Goal: Transaction & Acquisition: Book appointment/travel/reservation

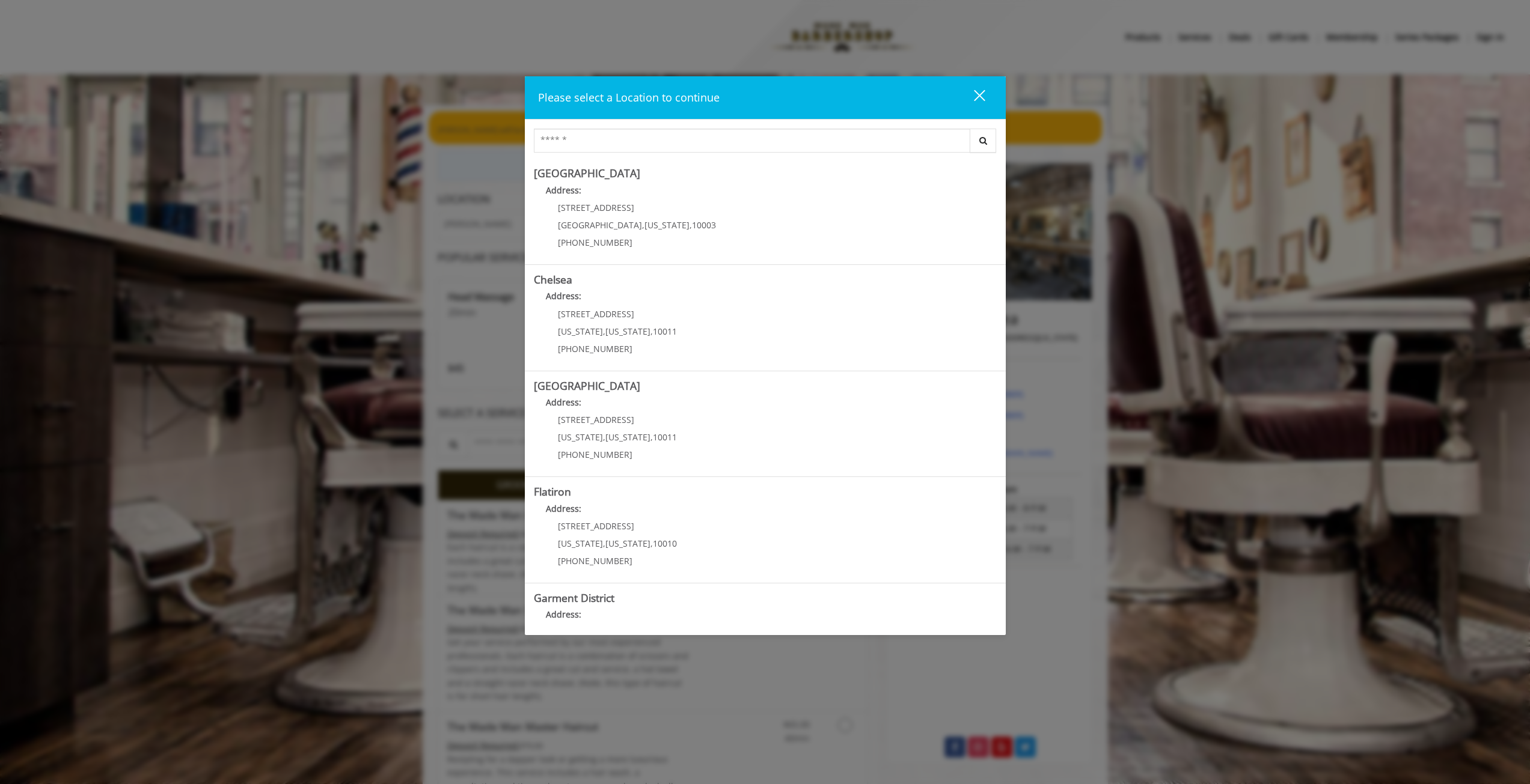
click at [977, 92] on div "close" at bounding box center [972, 98] width 24 height 18
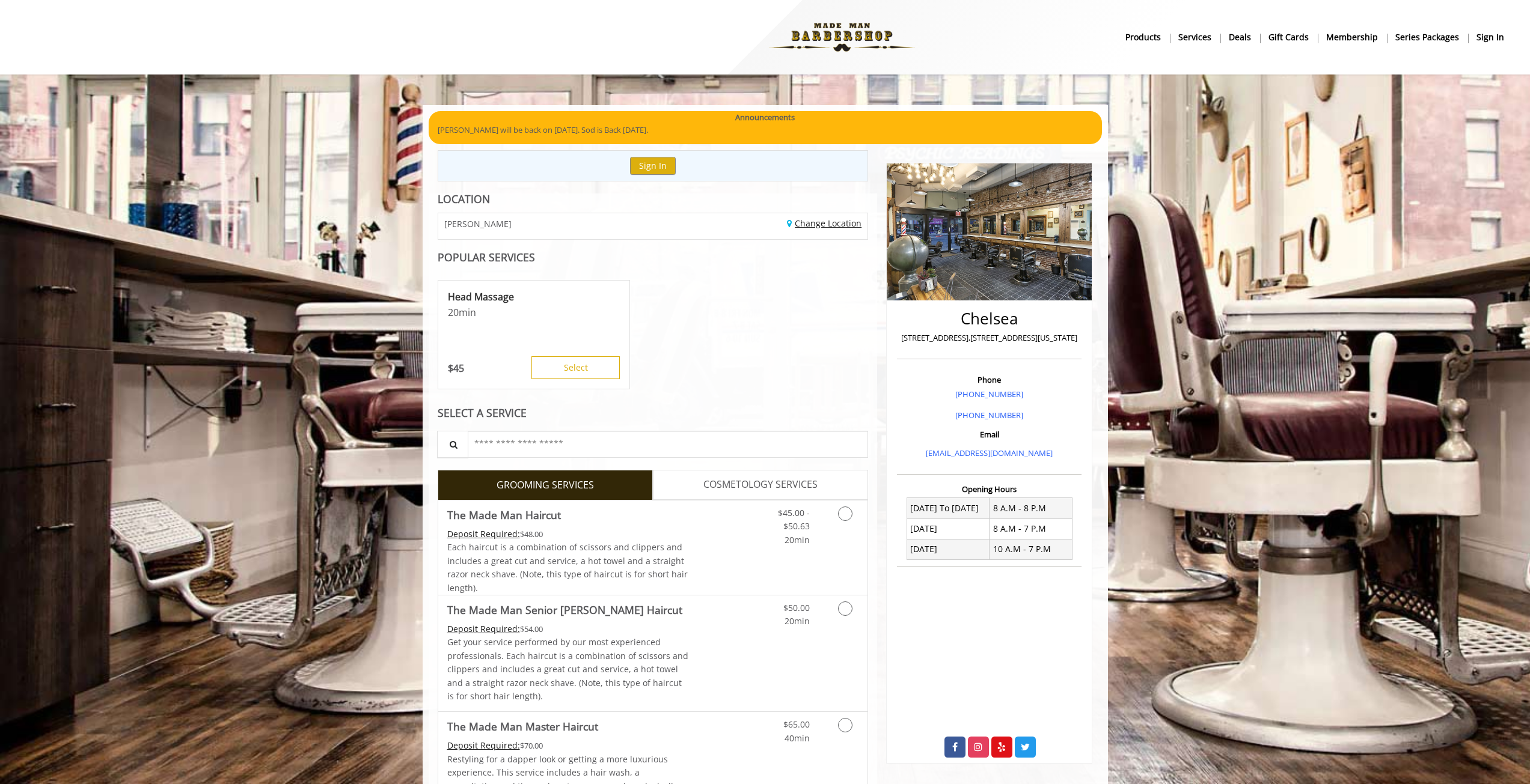
click at [819, 229] on link "Change Location" at bounding box center [824, 223] width 75 height 11
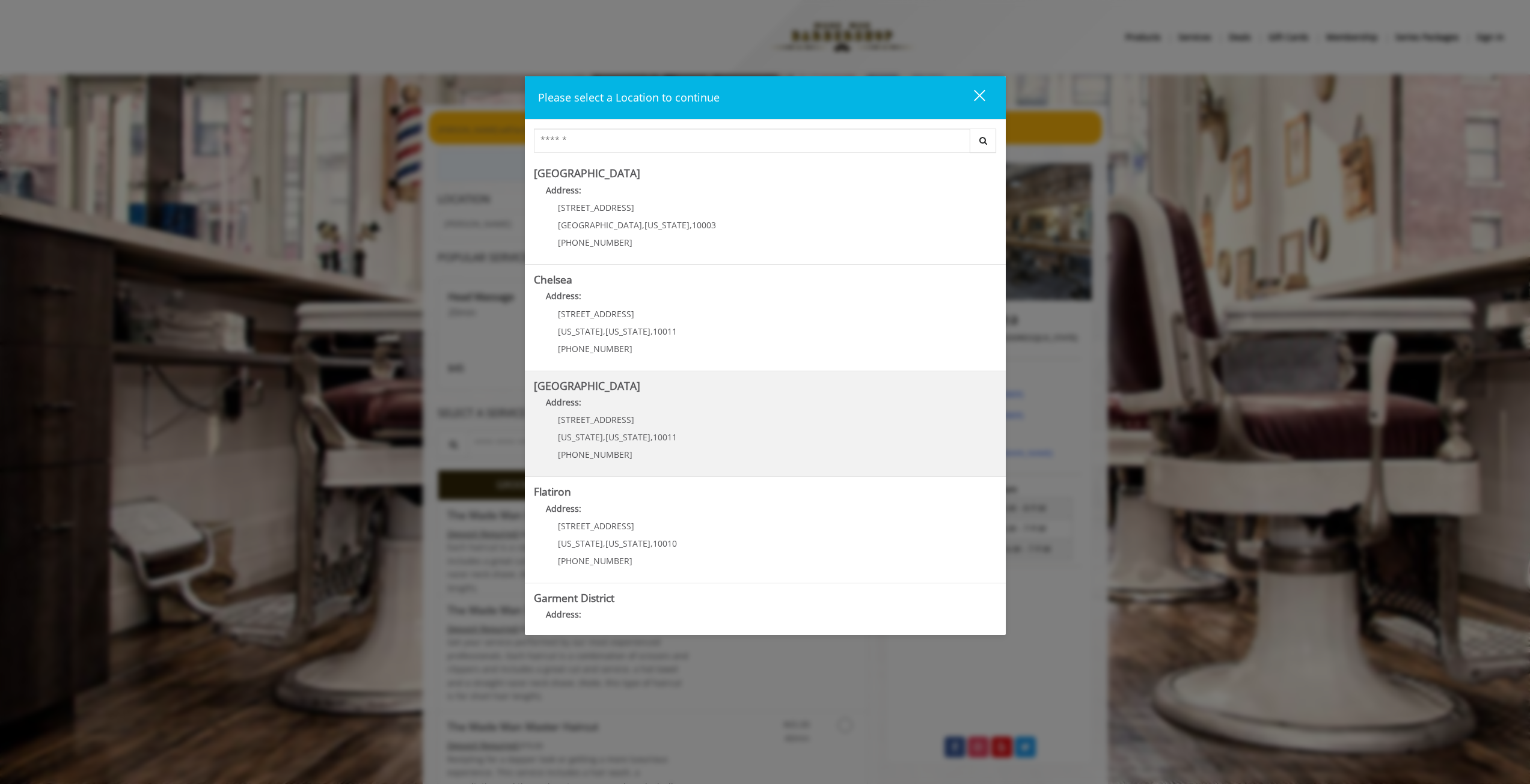
click at [638, 412] on Street "Address:" at bounding box center [765, 405] width 463 height 19
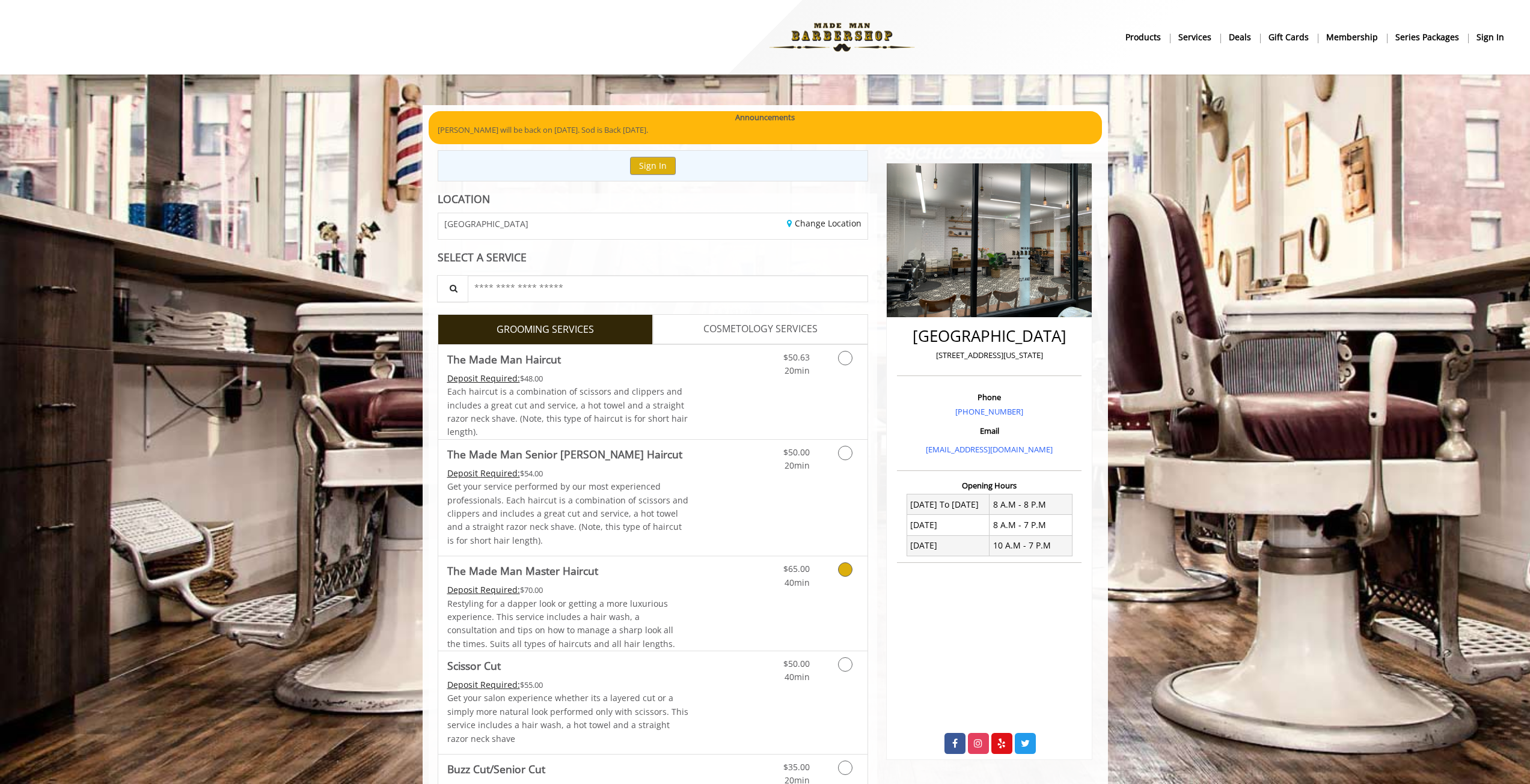
click at [804, 595] on div "$65.00 40min" at bounding box center [814, 603] width 108 height 94
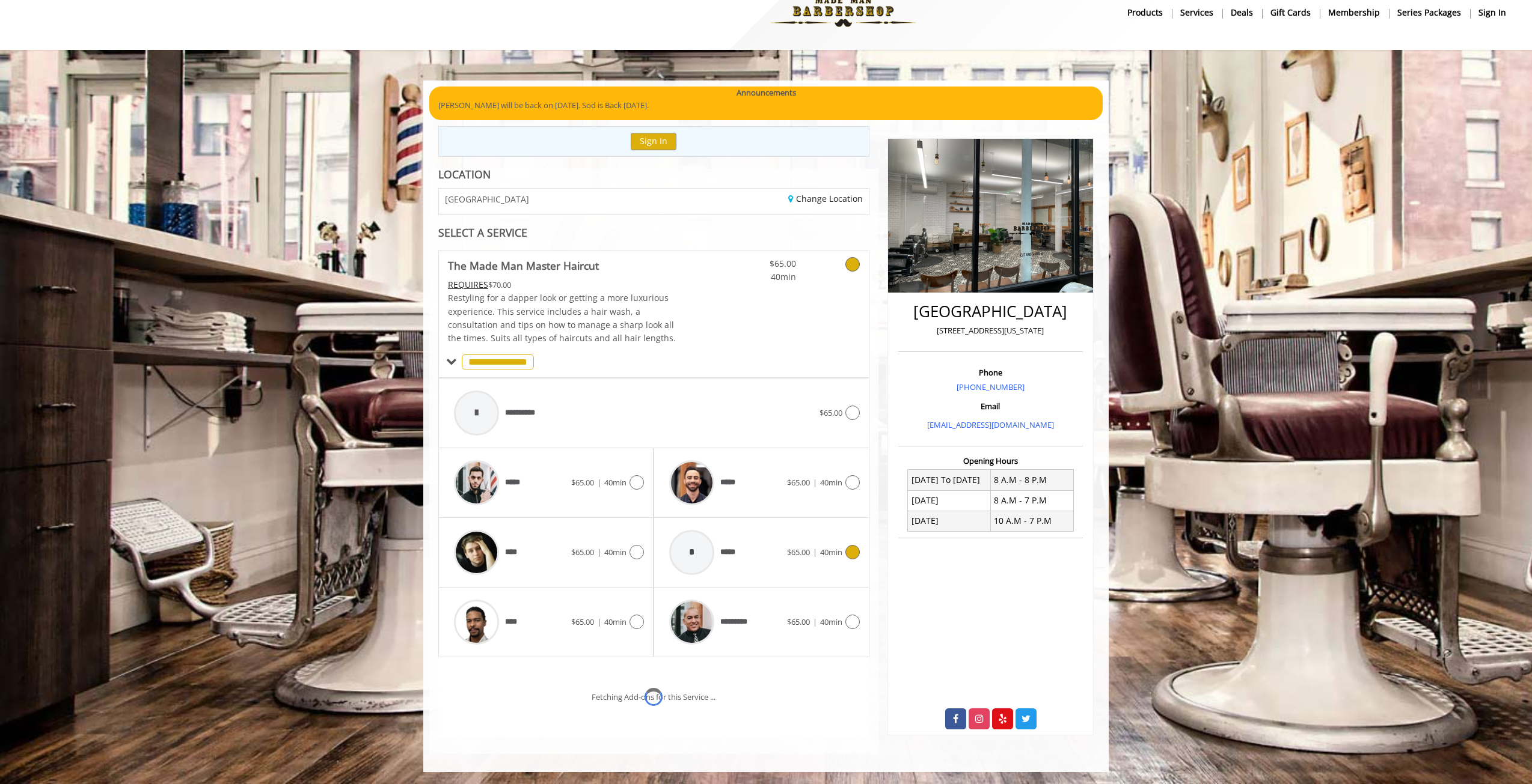
scroll to position [75, 0]
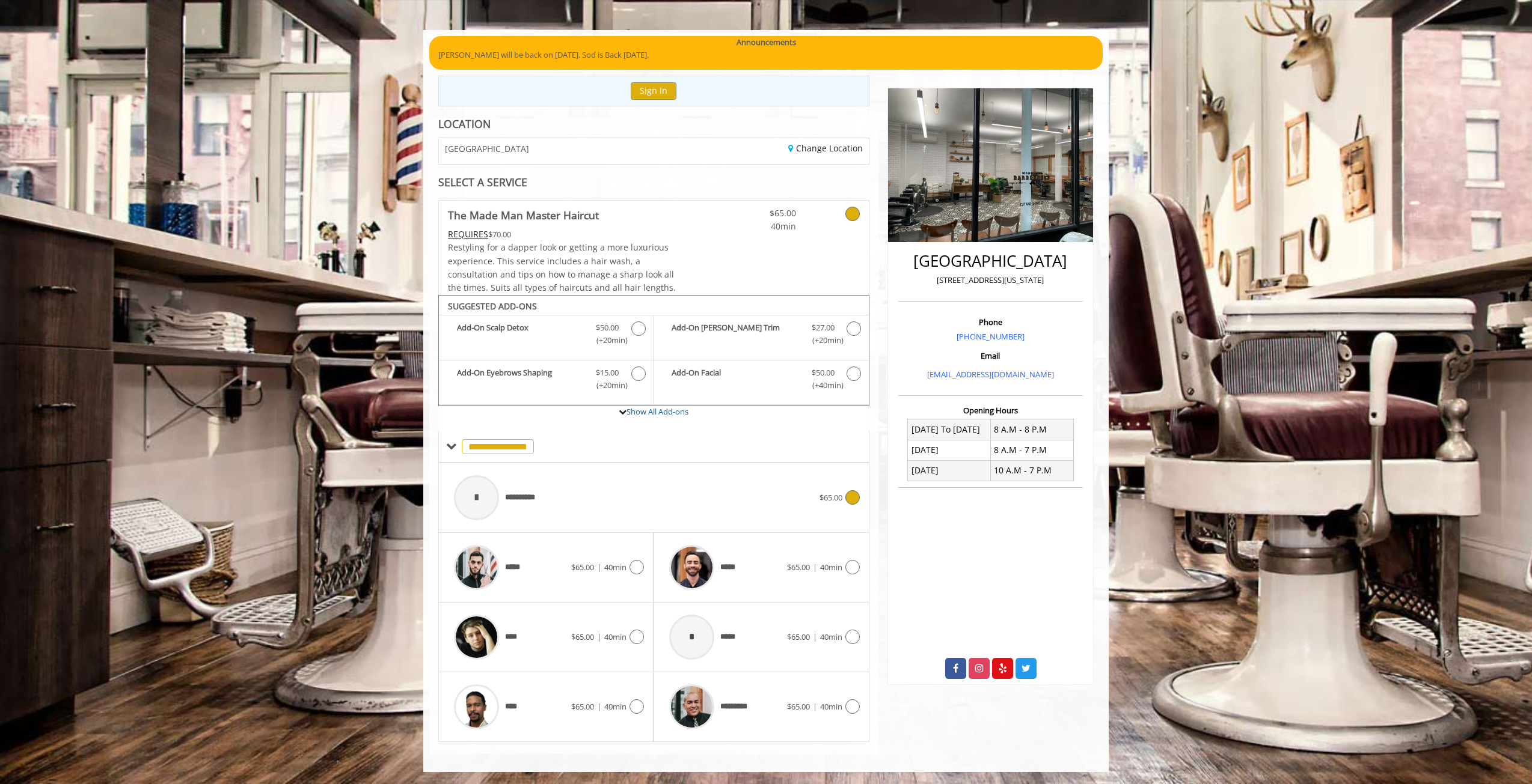
click at [617, 481] on div "**********" at bounding box center [634, 498] width 371 height 57
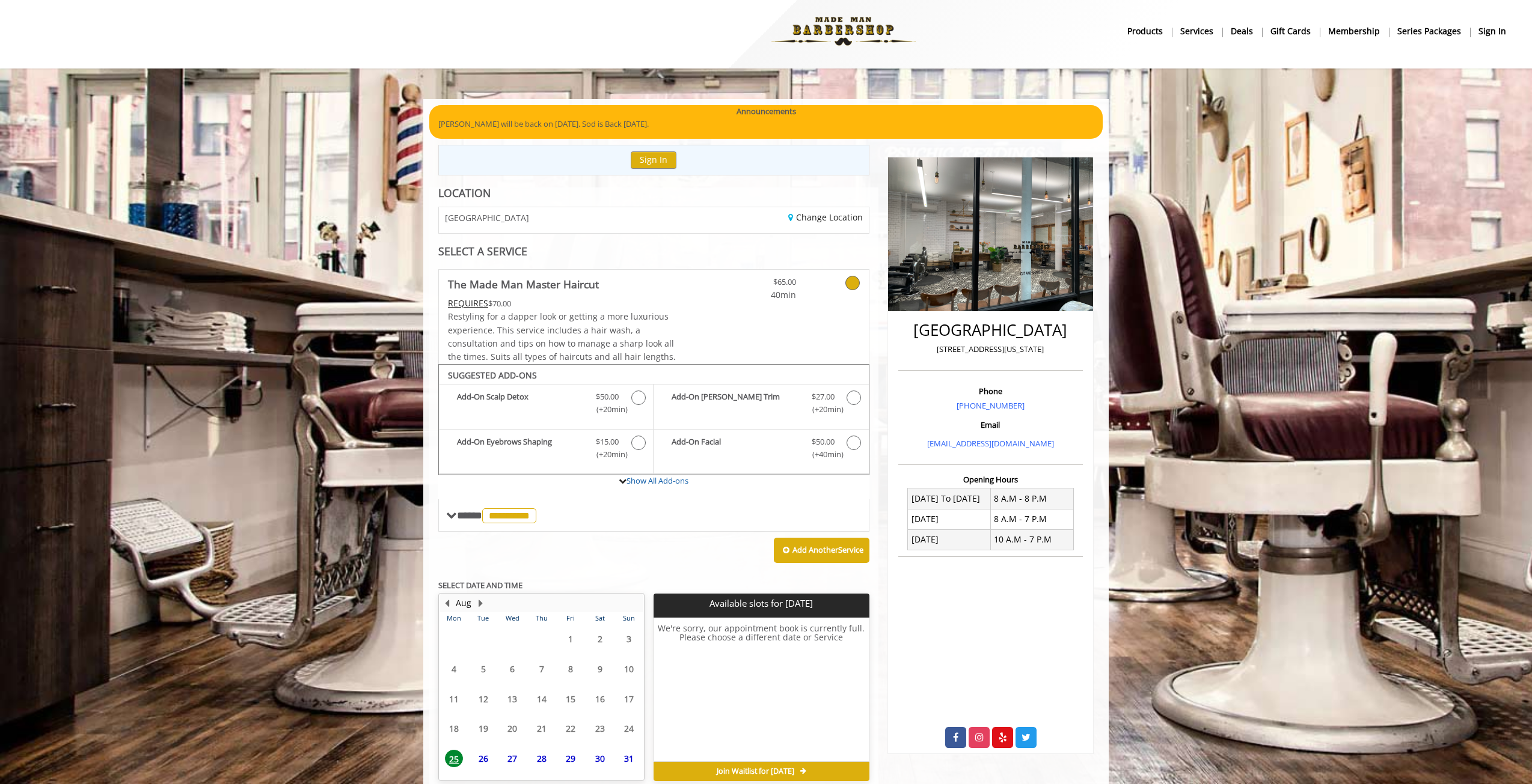
scroll to position [62, 0]
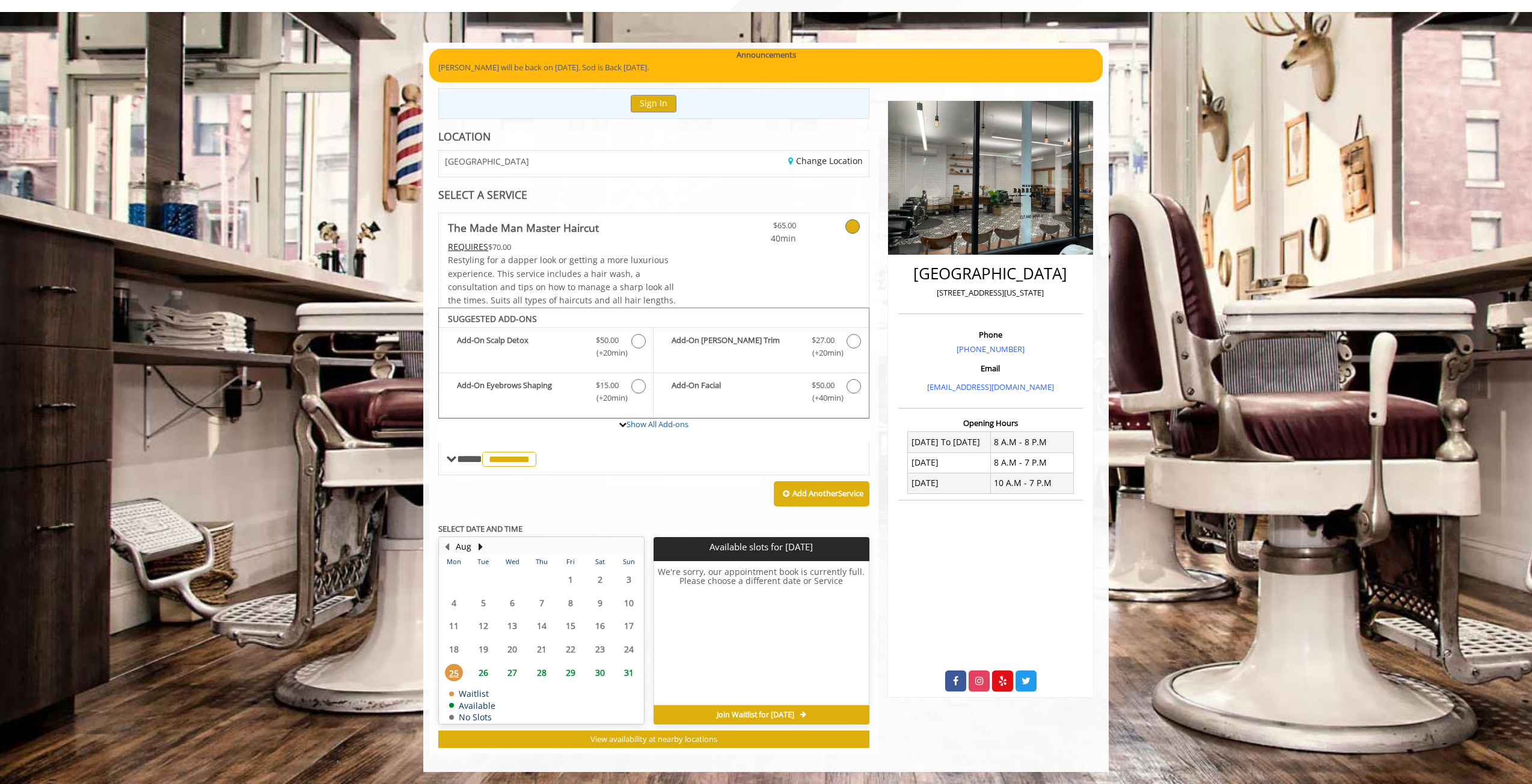
click at [482, 671] on span "26" at bounding box center [483, 673] width 18 height 17
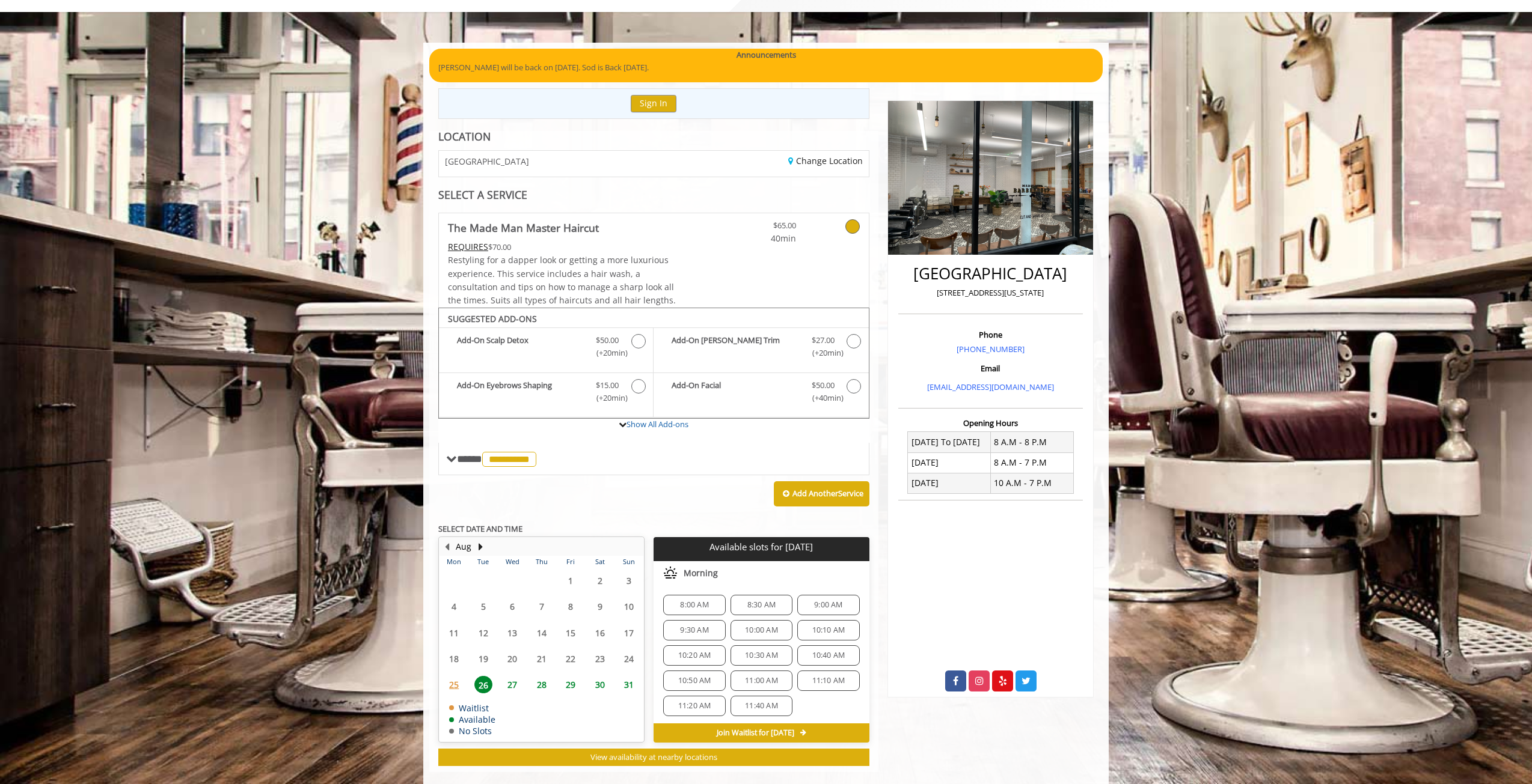
scroll to position [80, 0]
